Goal: Task Accomplishment & Management: Manage account settings

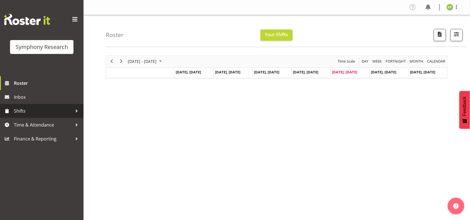
click at [49, 110] on span "Shifts" at bounding box center [43, 111] width 58 height 8
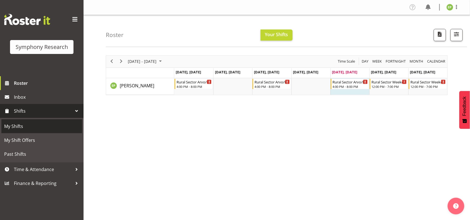
drag, startPoint x: 43, startPoint y: 123, endPoint x: 260, endPoint y: 110, distance: 216.7
click at [260, 110] on div "[DATE] - [DATE] [DATE] Day Week Fortnight Month calendar Month Agenda Time Scal…" at bounding box center [288, 162] width 364 height 223
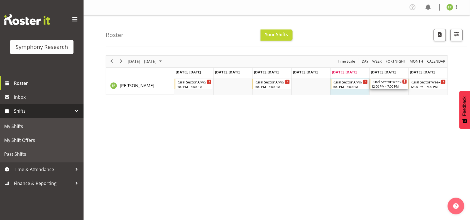
click at [394, 84] on div "Rural Sector Weekends" at bounding box center [389, 82] width 35 height 6
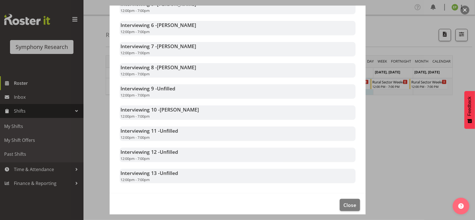
scroll to position [245, 0]
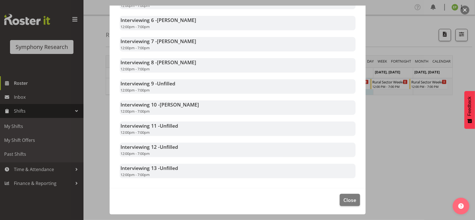
click at [406, 166] on div at bounding box center [237, 110] width 475 height 220
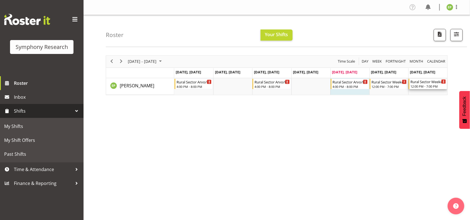
click at [443, 83] on div "Timeline Week of September 19, 2025" at bounding box center [444, 82] width 4 height 4
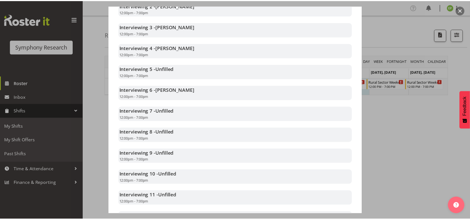
scroll to position [176, 0]
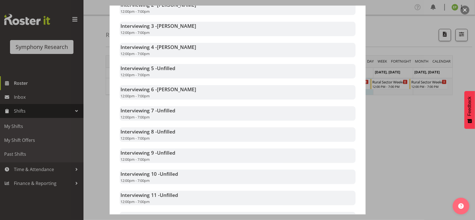
click at [408, 145] on div at bounding box center [237, 110] width 475 height 220
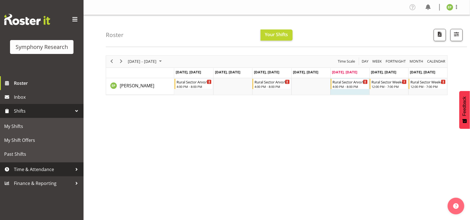
click at [48, 168] on span "Time & Attendance" at bounding box center [43, 169] width 58 height 8
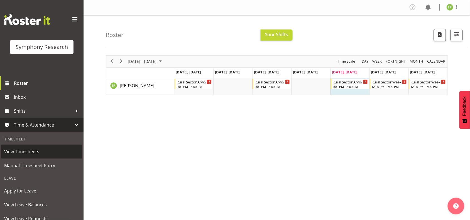
click at [38, 151] on span "View Timesheets" at bounding box center [41, 152] width 75 height 8
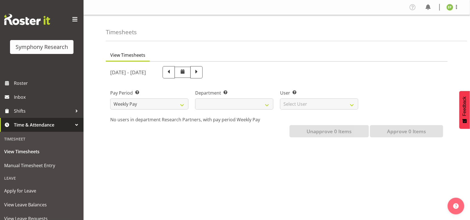
select select
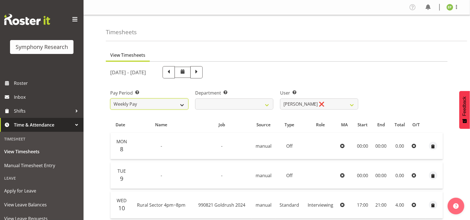
click at [181, 103] on select "Weekly Pay" at bounding box center [149, 104] width 78 height 11
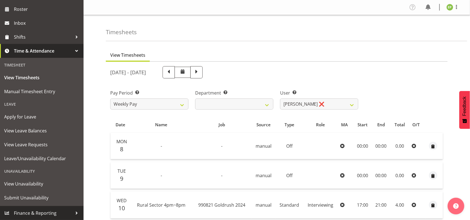
click at [53, 214] on span "Finance & Reporting" at bounding box center [43, 213] width 58 height 8
